Goal: Obtain resource: Download file/media

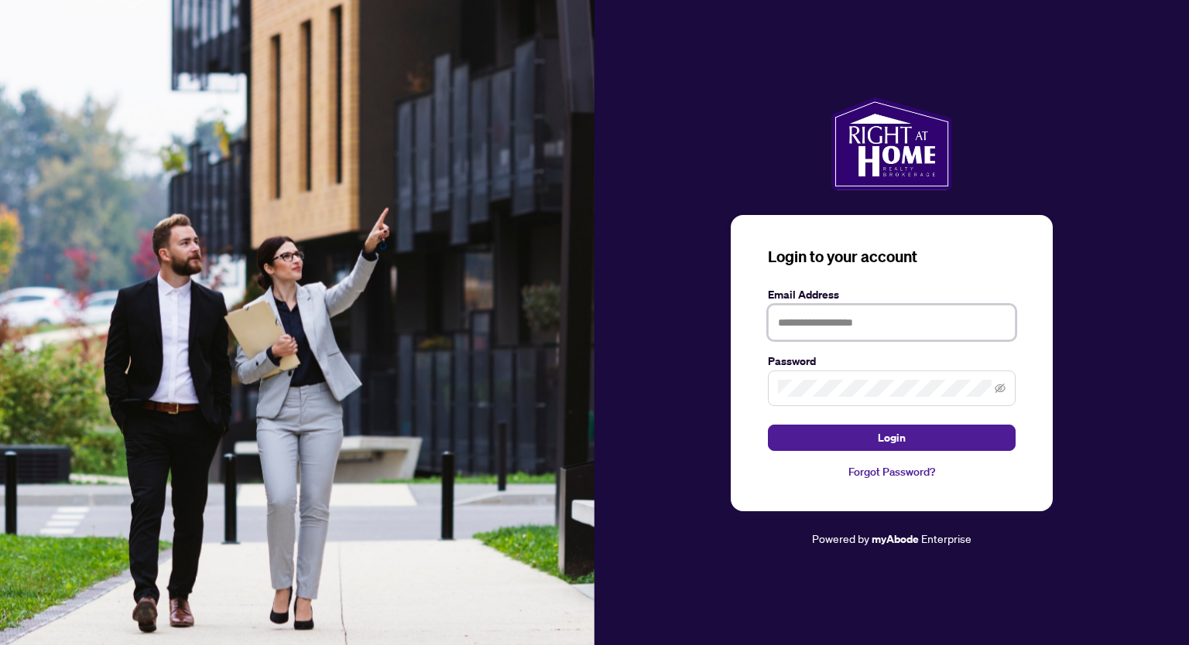
click at [801, 327] on input "text" at bounding box center [892, 323] width 248 height 36
type input "**********"
click at [823, 379] on span at bounding box center [892, 389] width 248 height 36
click at [851, 429] on button "Login" at bounding box center [892, 438] width 248 height 26
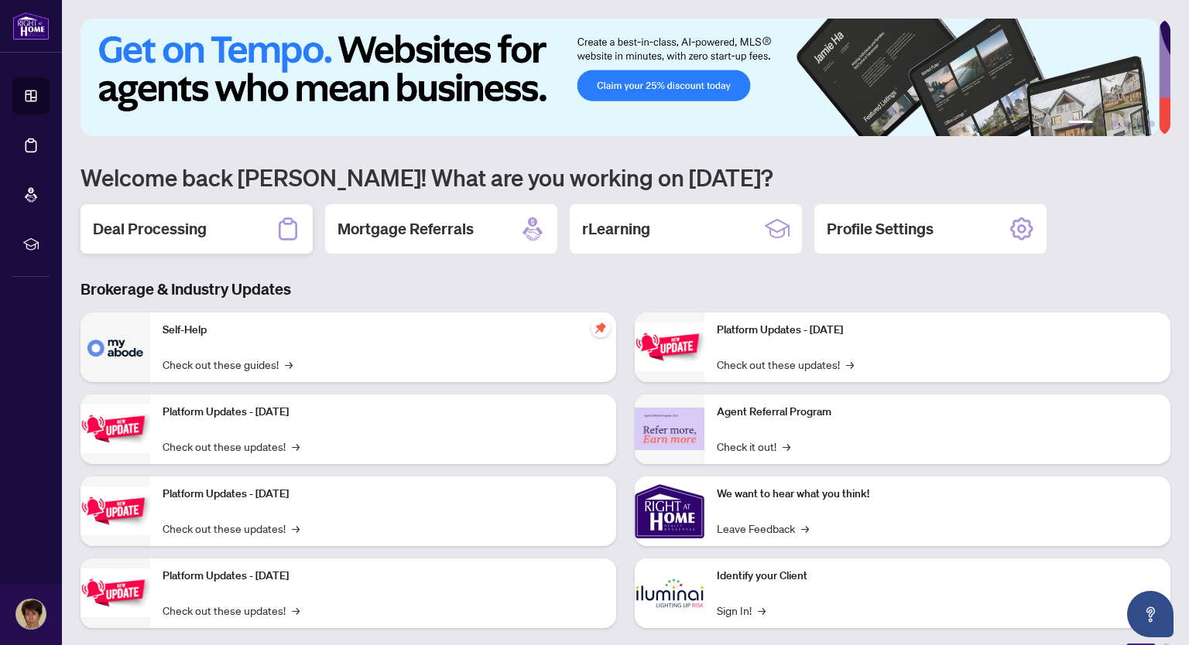
click at [197, 221] on h2 "Deal Processing" at bounding box center [150, 229] width 114 height 22
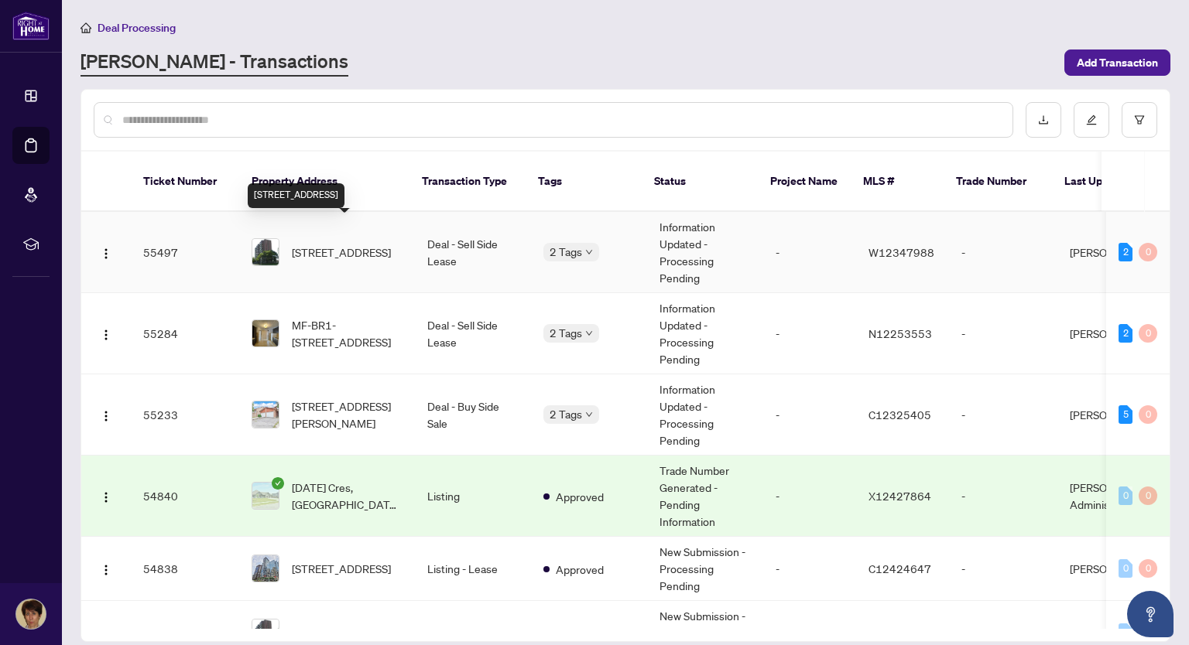
click at [369, 244] on span "[STREET_ADDRESS]" at bounding box center [341, 252] width 99 height 17
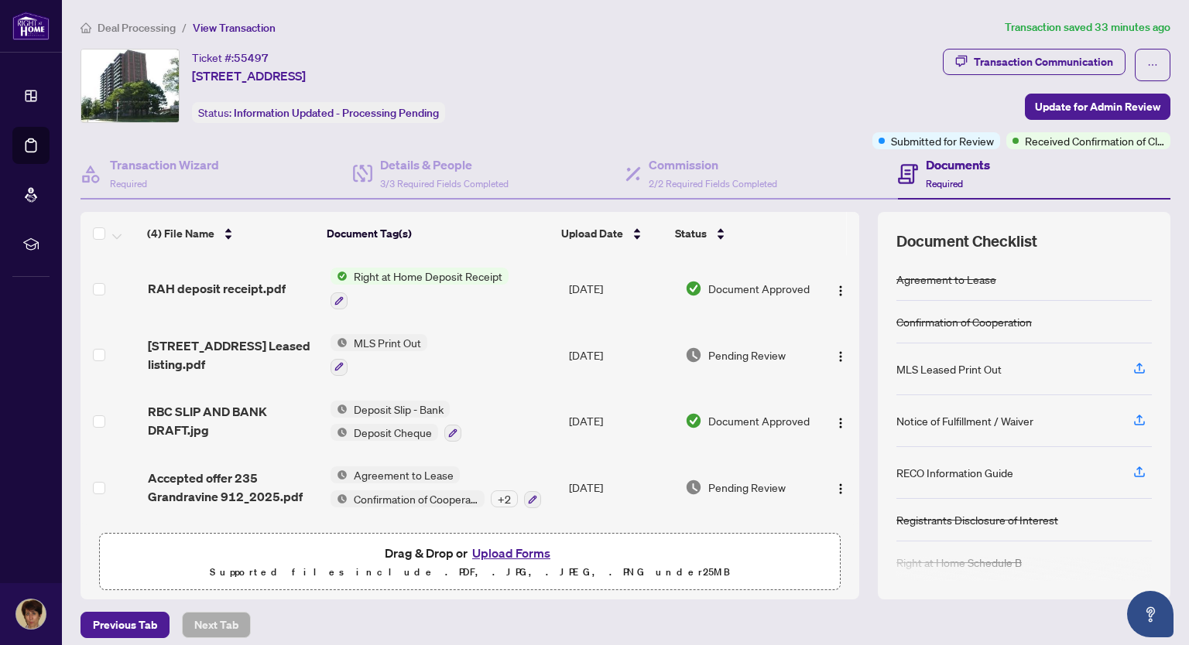
click at [430, 279] on span "Right at Home Deposit Receipt" at bounding box center [428, 276] width 161 height 17
click at [409, 351] on span "Right at Home Deposit Receipt" at bounding box center [422, 352] width 161 height 17
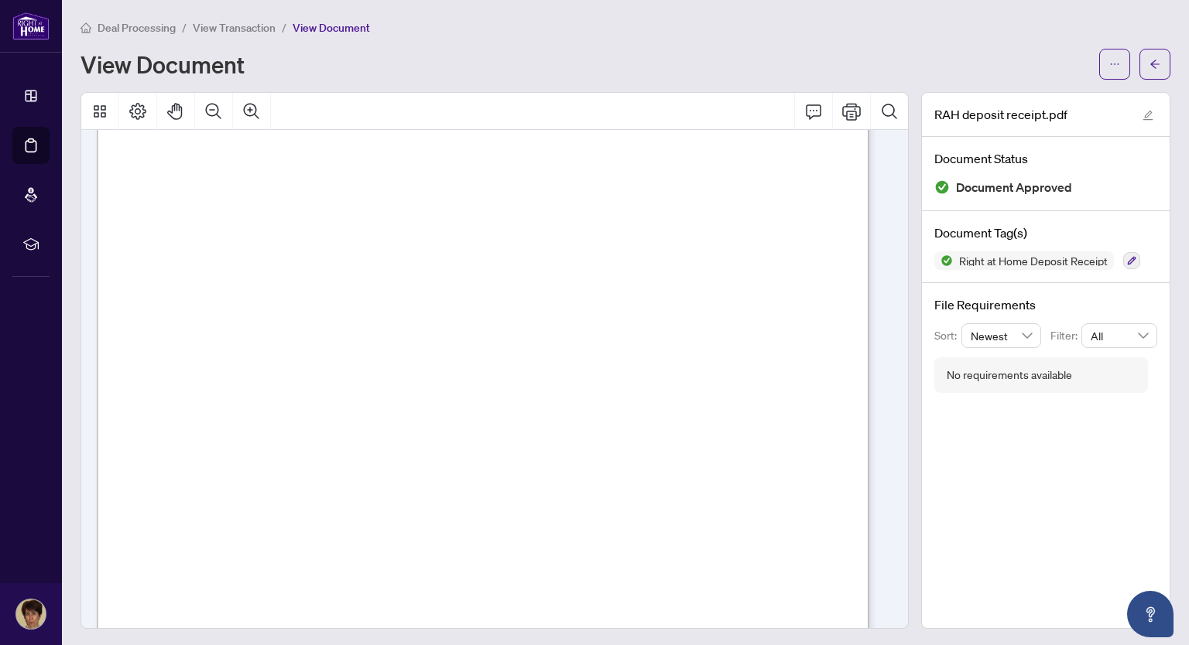
scroll to position [387, 0]
click at [842, 108] on icon "Print" at bounding box center [851, 111] width 19 height 19
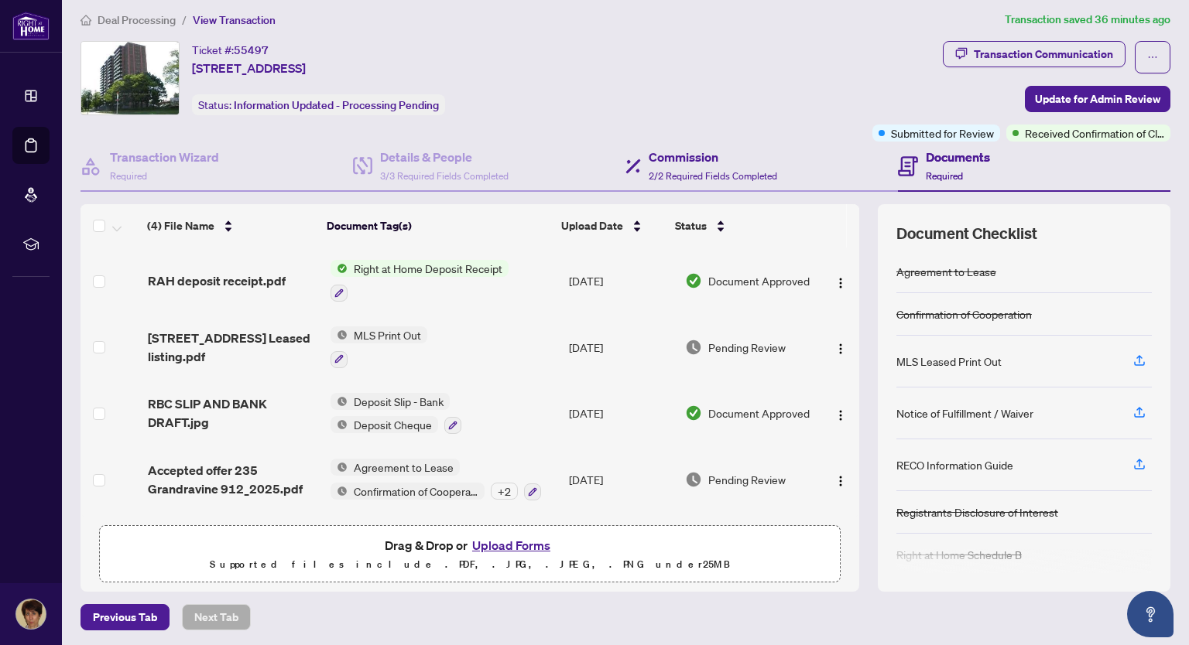
scroll to position [10, 0]
